Goal: Find specific page/section: Find specific page/section

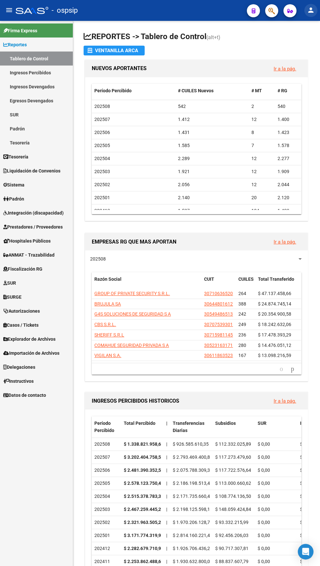
click at [313, 10] on mat-icon "person" at bounding box center [311, 10] width 8 height 8
click at [300, 26] on button "person Mi Perfil" at bounding box center [297, 28] width 40 height 16
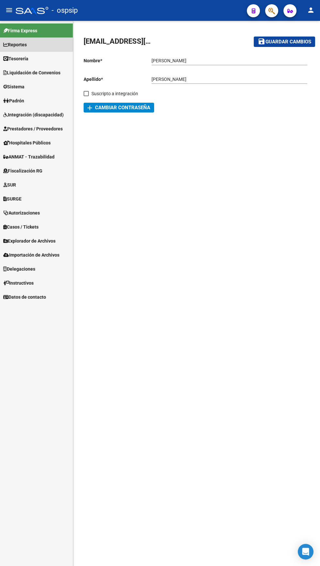
click at [23, 44] on span "Reportes" at bounding box center [14, 44] width 23 height 7
click at [20, 59] on span "Tesorería" at bounding box center [15, 58] width 25 height 7
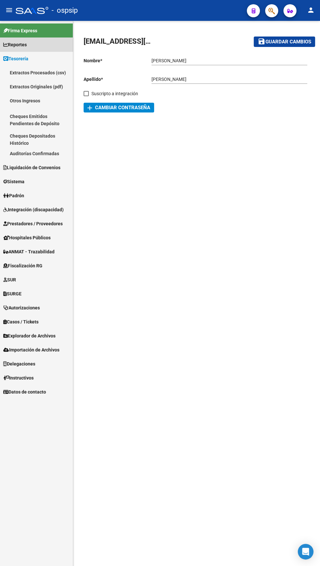
click at [25, 48] on span "Reportes" at bounding box center [14, 44] width 23 height 7
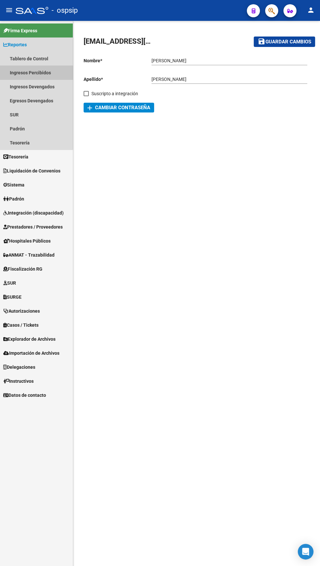
click at [28, 74] on link "Ingresos Percibidos" at bounding box center [36, 73] width 73 height 14
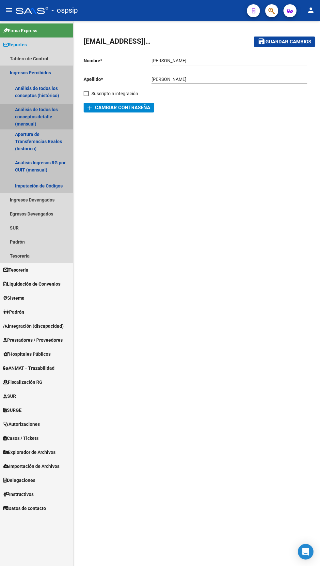
click at [27, 112] on link "Análisis de todos los conceptos detalle (mensual)" at bounding box center [36, 116] width 73 height 25
